Goal: Transaction & Acquisition: Purchase product/service

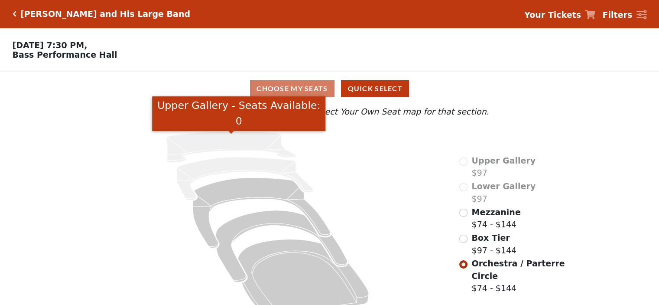
scroll to position [22, 0]
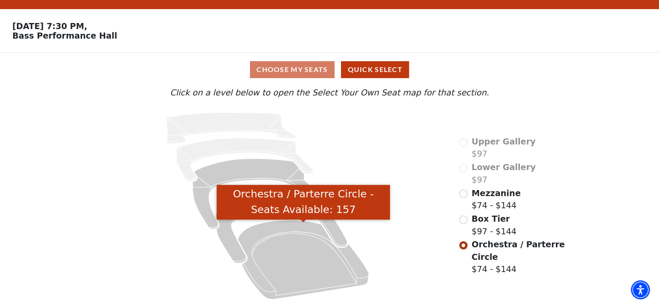
click at [316, 264] on icon "Orchestra / Parterre Circle - Seats Available: 157" at bounding box center [303, 259] width 131 height 79
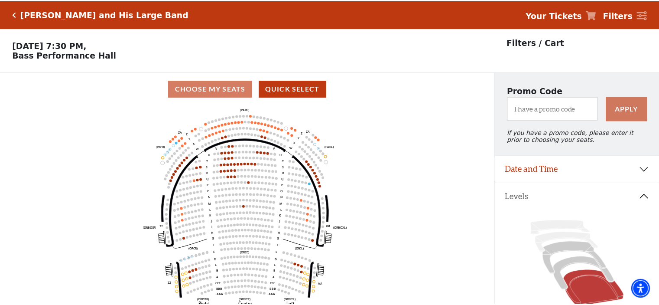
scroll to position [40, 0]
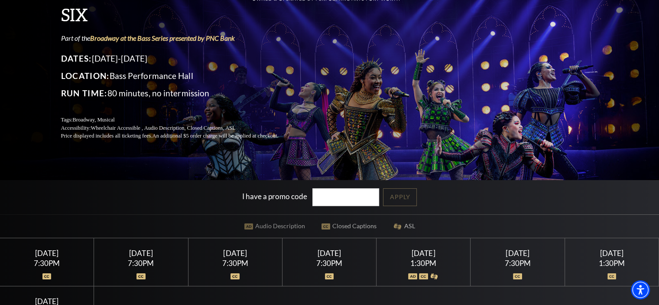
scroll to position [130, 0]
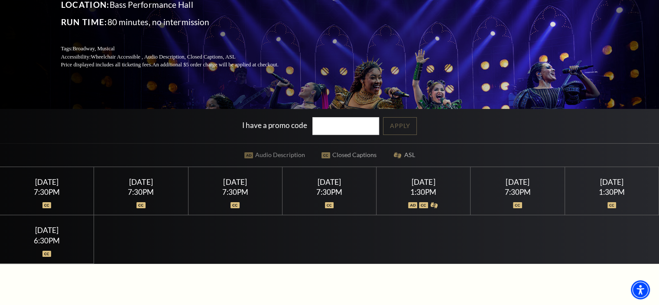
click at [332, 127] on input "I have a promo code" at bounding box center [346, 126] width 67 height 18
click at [417, 130] on link "Apply" at bounding box center [400, 126] width 34 height 18
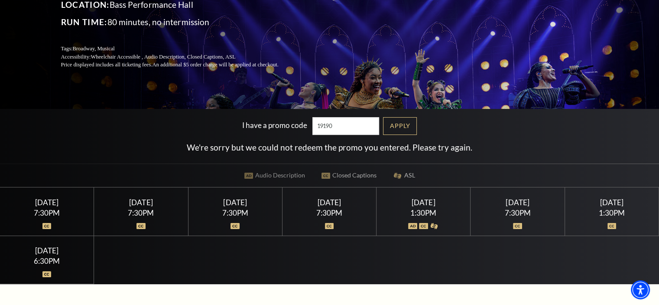
click at [362, 124] on input "19190" at bounding box center [346, 126] width 67 height 18
type input "19185"
click at [404, 128] on link "Apply" at bounding box center [400, 126] width 34 height 18
